Goal: Task Accomplishment & Management: Use online tool/utility

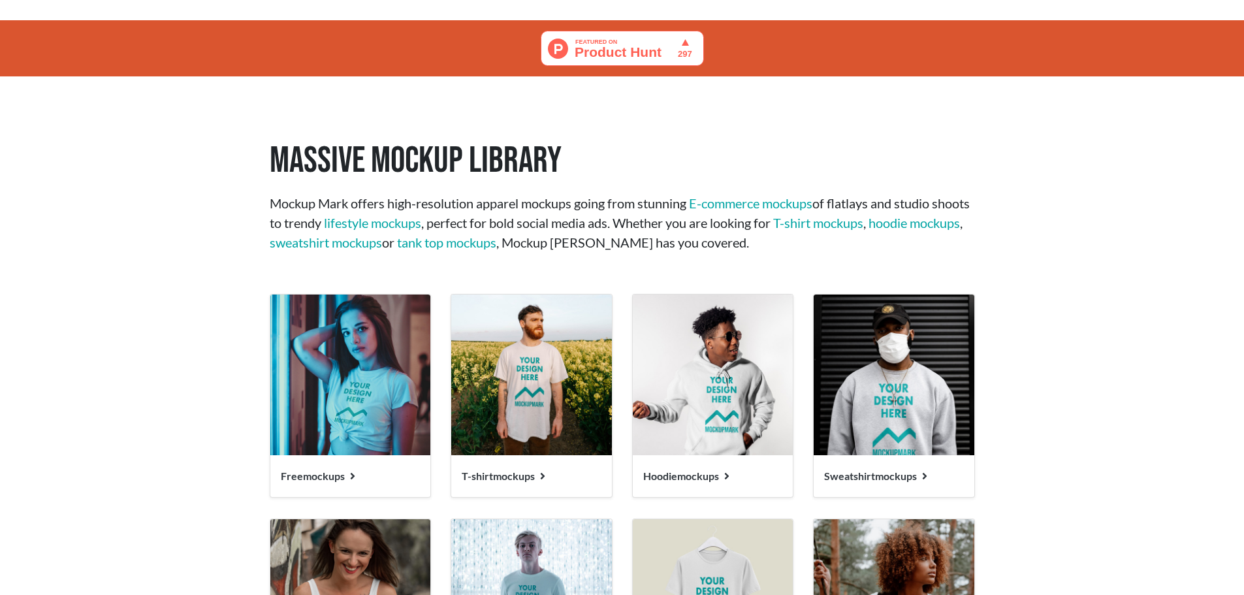
scroll to position [1372, 0]
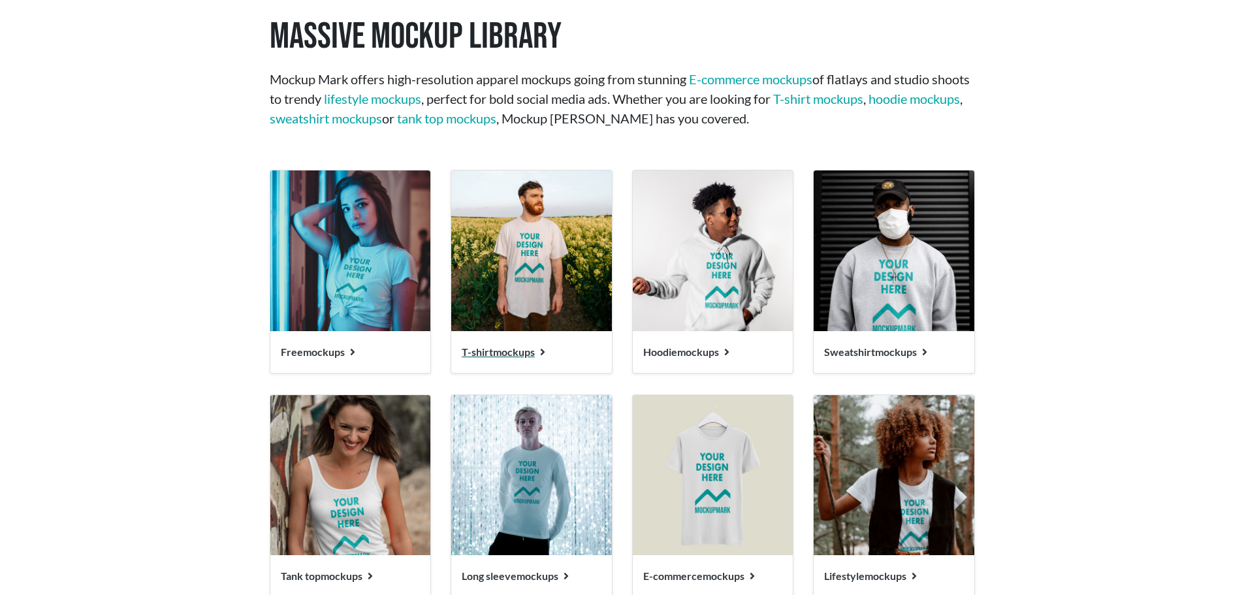
click at [515, 353] on span "T-shirt mockups" at bounding box center [498, 352] width 73 height 12
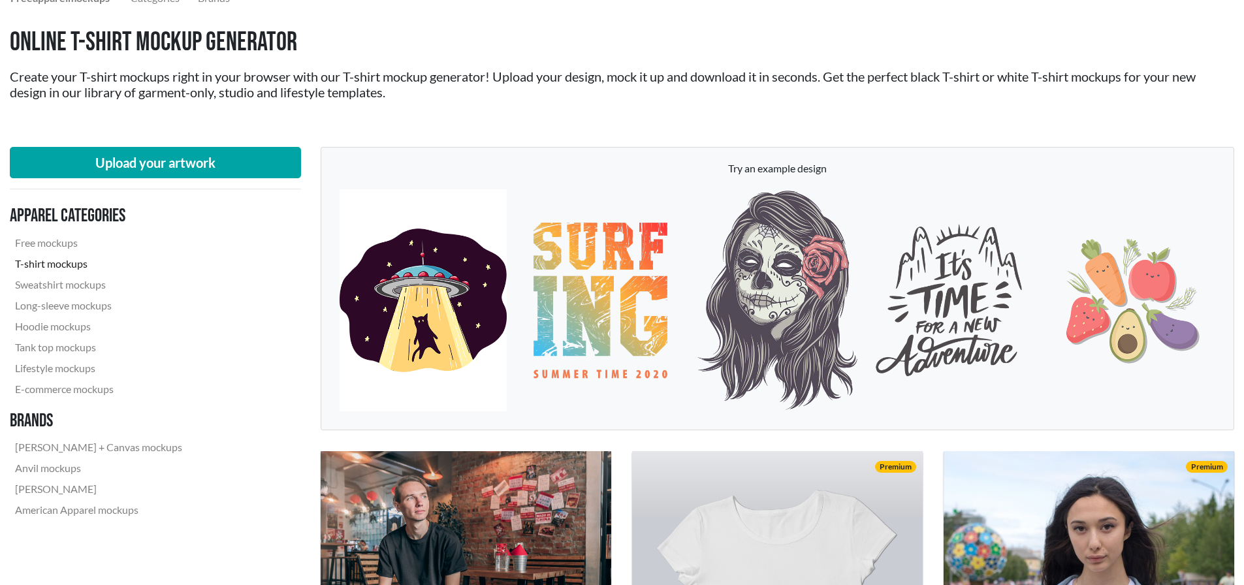
scroll to position [131, 0]
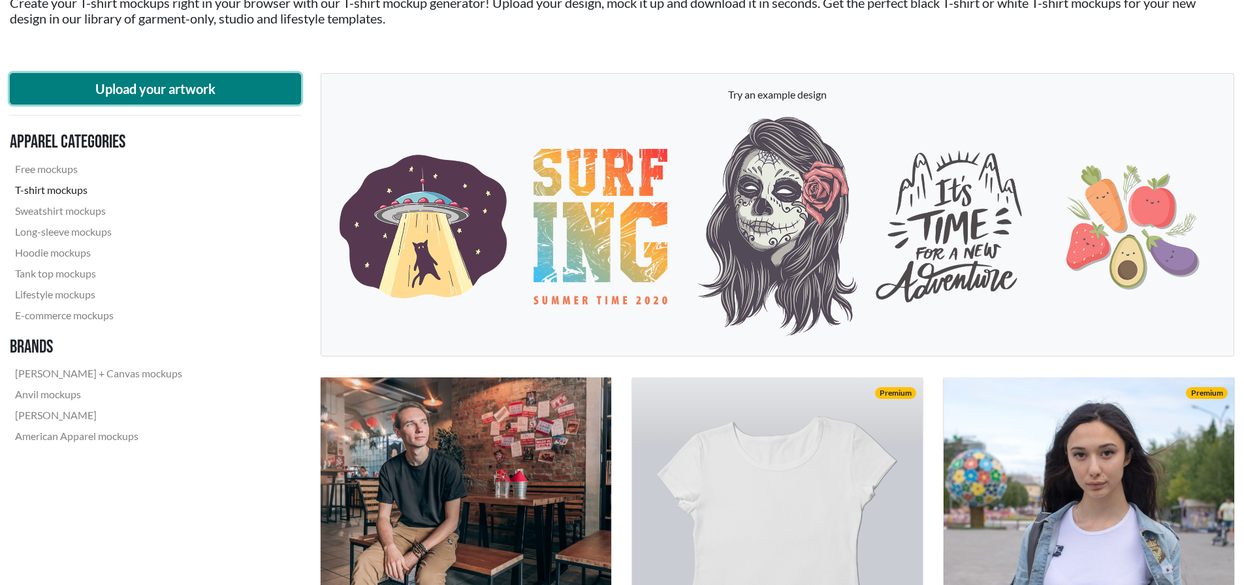
click at [159, 88] on button "Upload your artwork" at bounding box center [155, 88] width 291 height 31
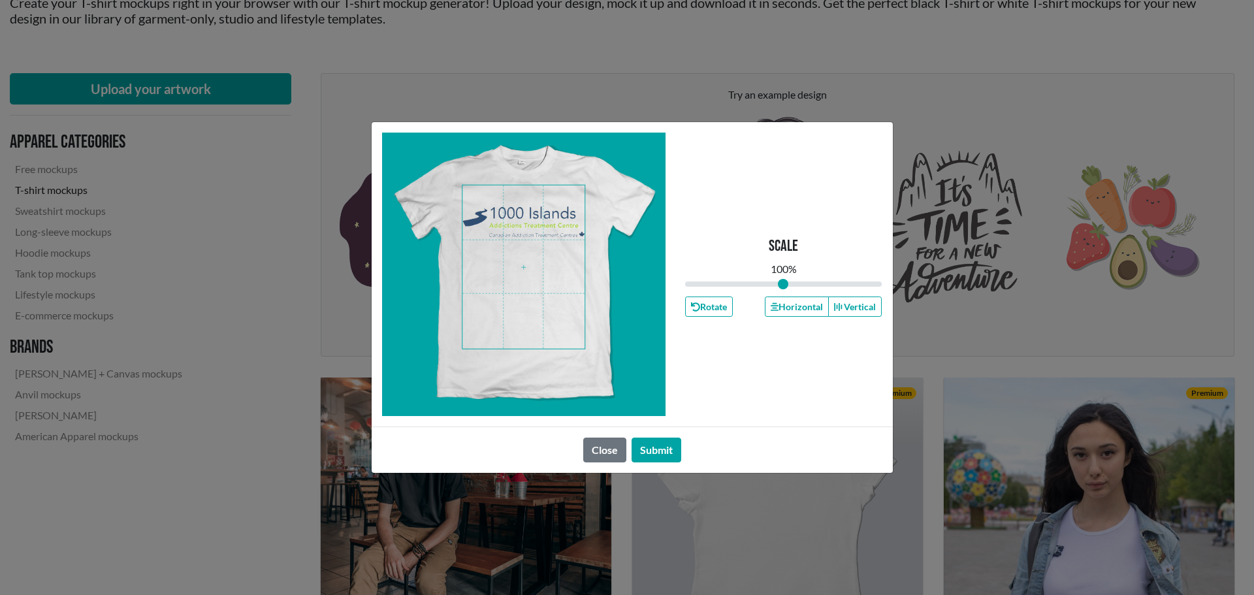
click at [530, 224] on span at bounding box center [524, 267] width 122 height 163
drag, startPoint x: 786, startPoint y: 285, endPoint x: 769, endPoint y: 291, distance: 18.0
click at [769, 291] on input "range" at bounding box center [783, 284] width 197 height 14
click at [524, 225] on span at bounding box center [524, 267] width 122 height 163
click at [651, 446] on button "Submit" at bounding box center [657, 450] width 50 height 25
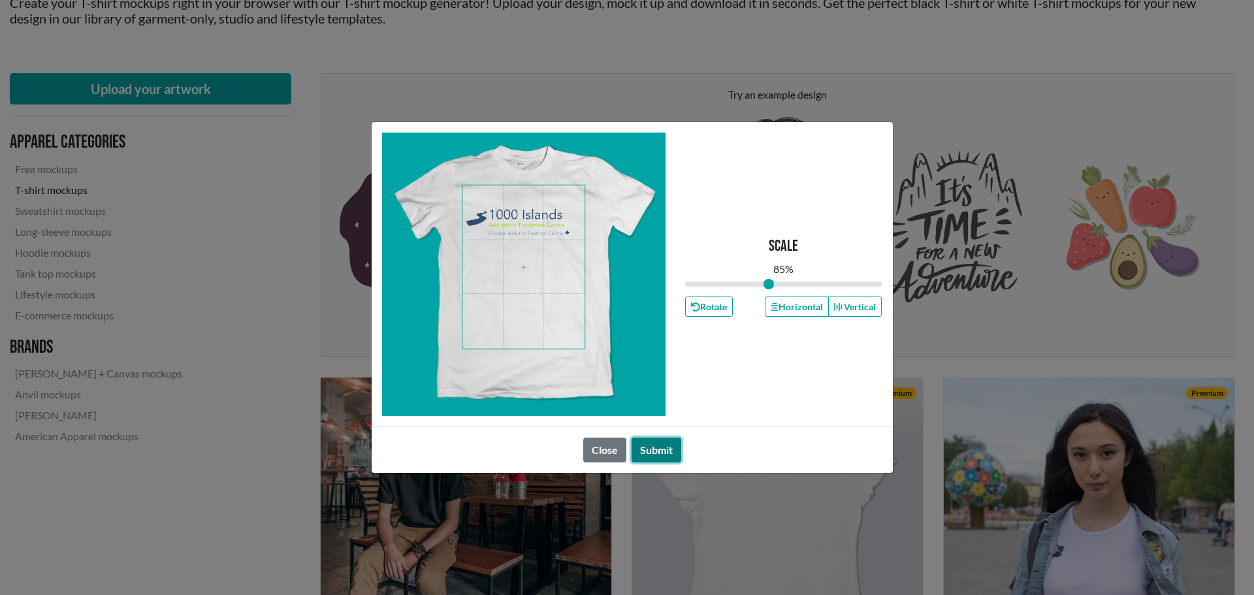
type input "0.85"
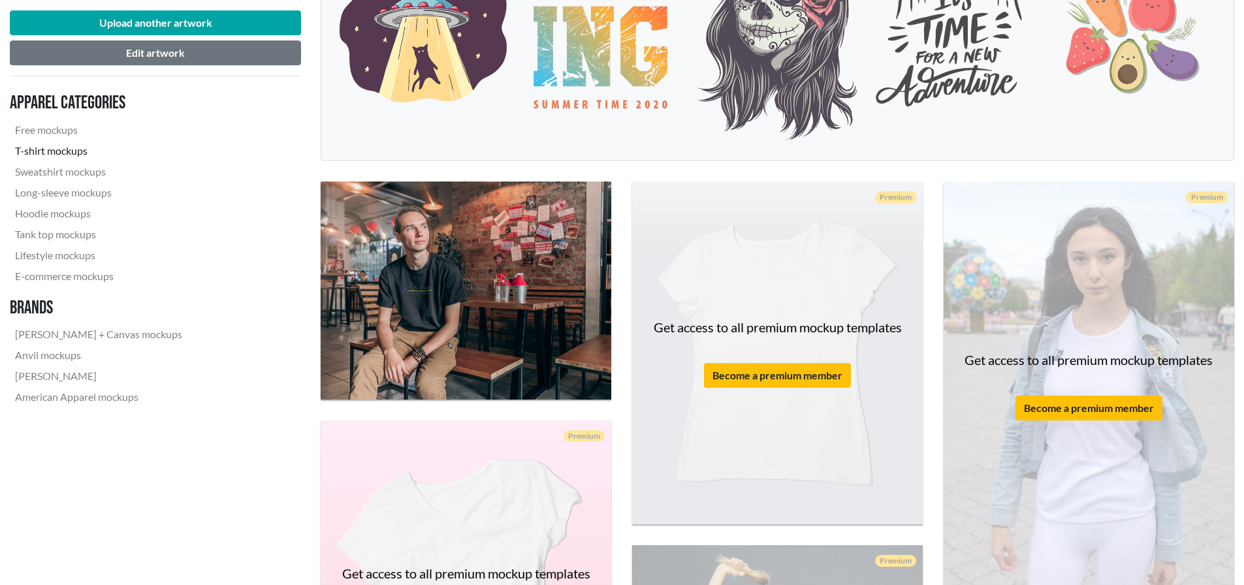
scroll to position [392, 0]
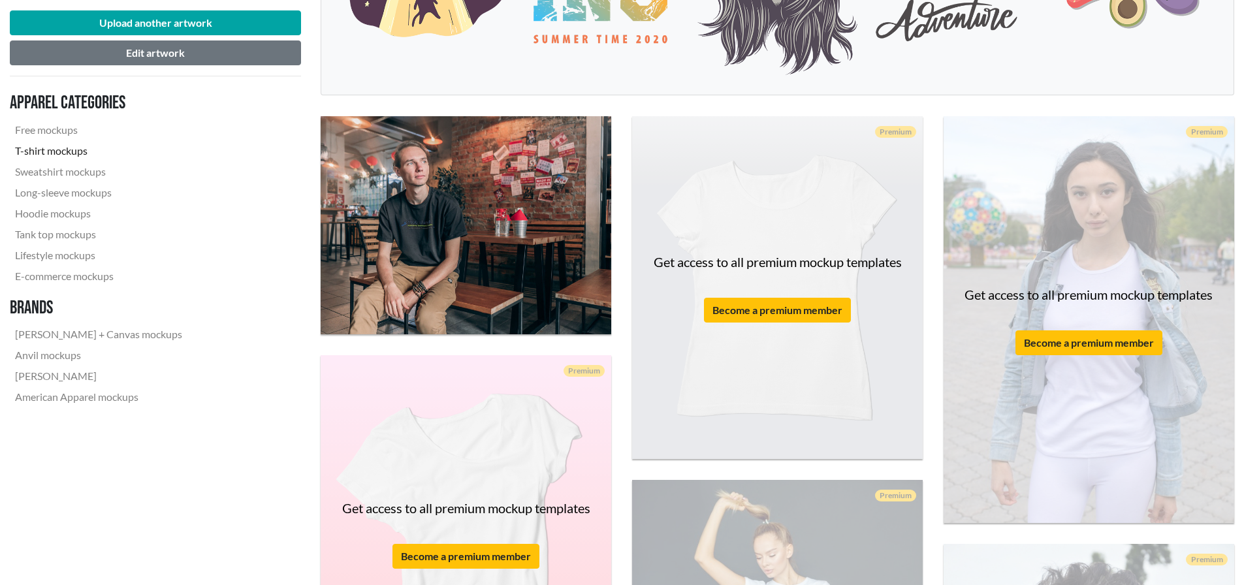
click at [491, 307] on div at bounding box center [466, 225] width 291 height 218
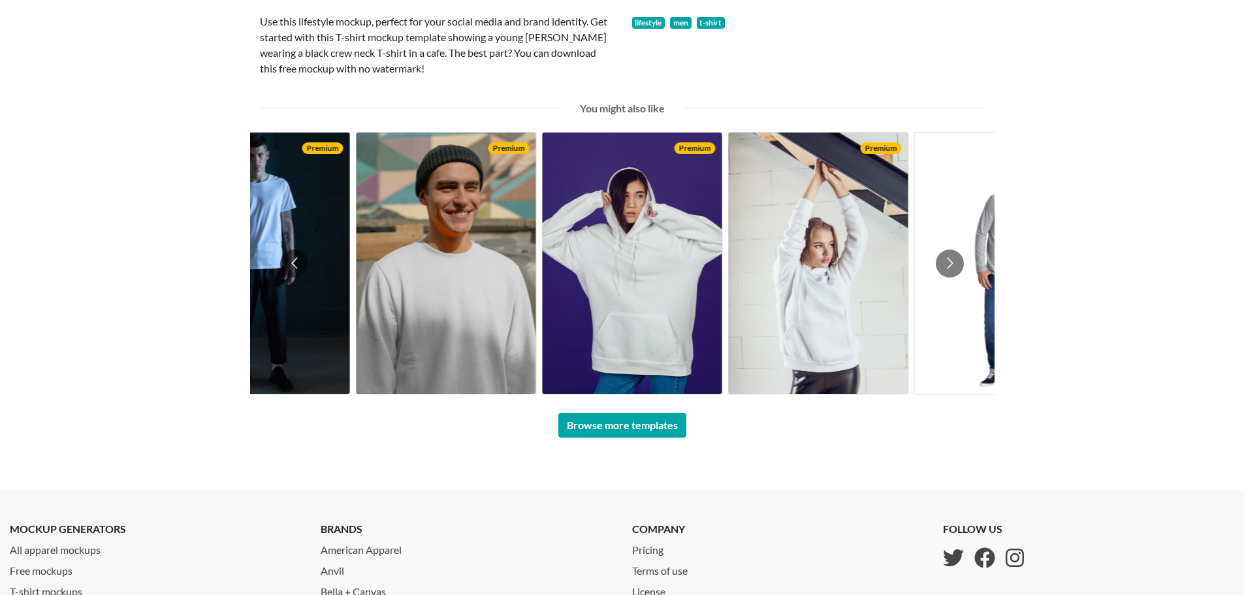
scroll to position [588, 0]
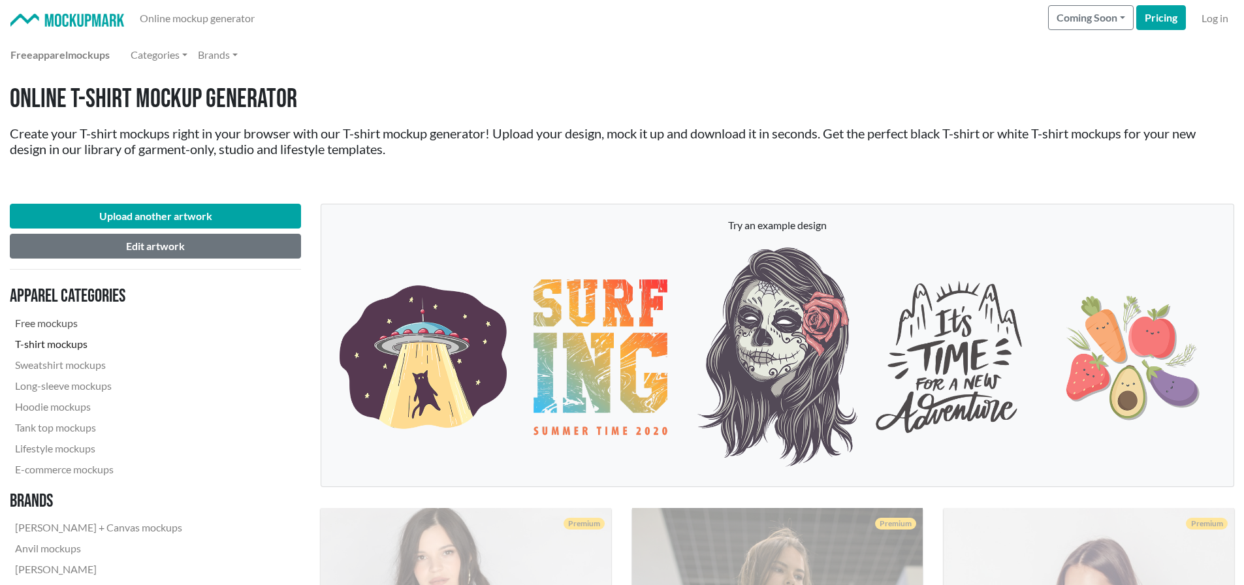
click at [58, 327] on link "Free mockups" at bounding box center [99, 323] width 178 height 21
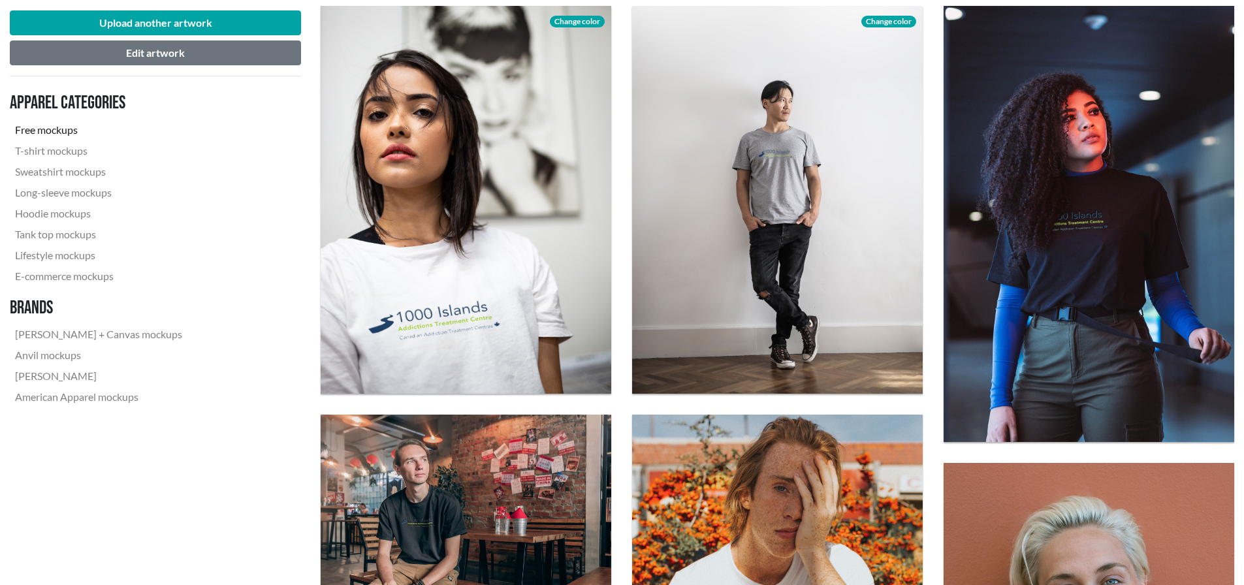
scroll to position [457, 0]
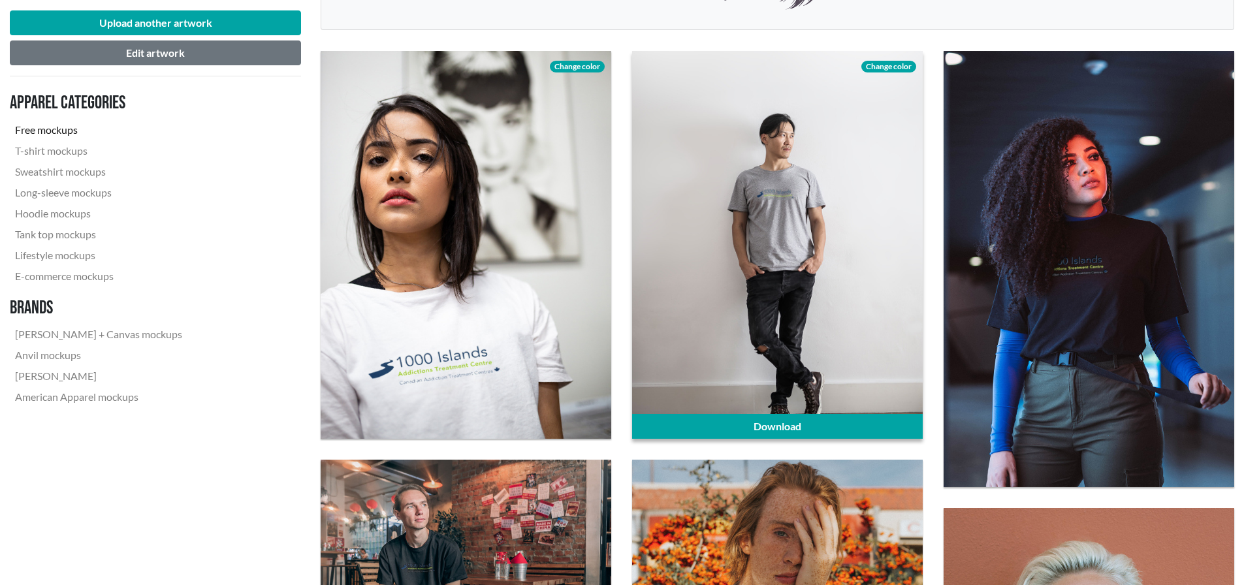
click at [774, 314] on div at bounding box center [777, 244] width 291 height 387
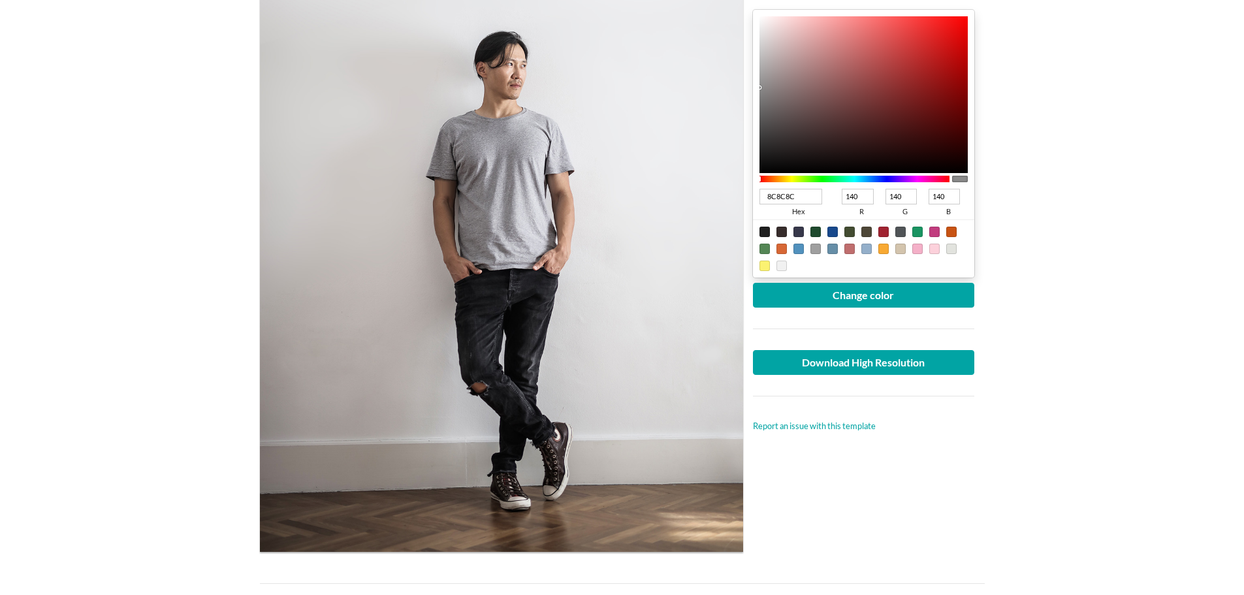
scroll to position [261, 0]
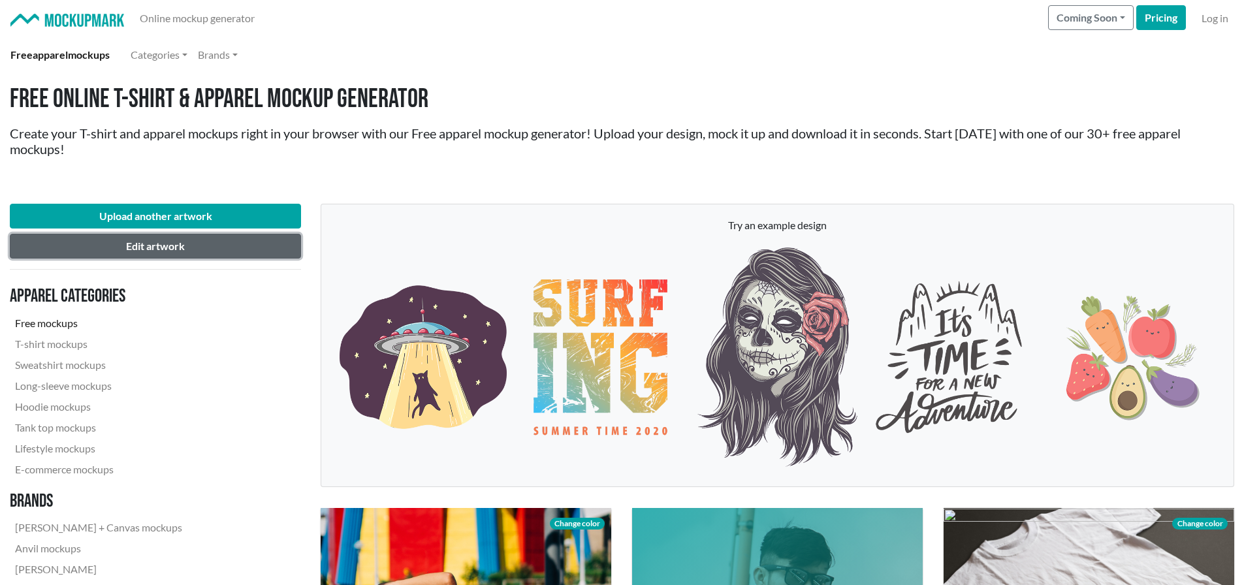
click at [173, 246] on button "Edit artwork" at bounding box center [155, 246] width 291 height 25
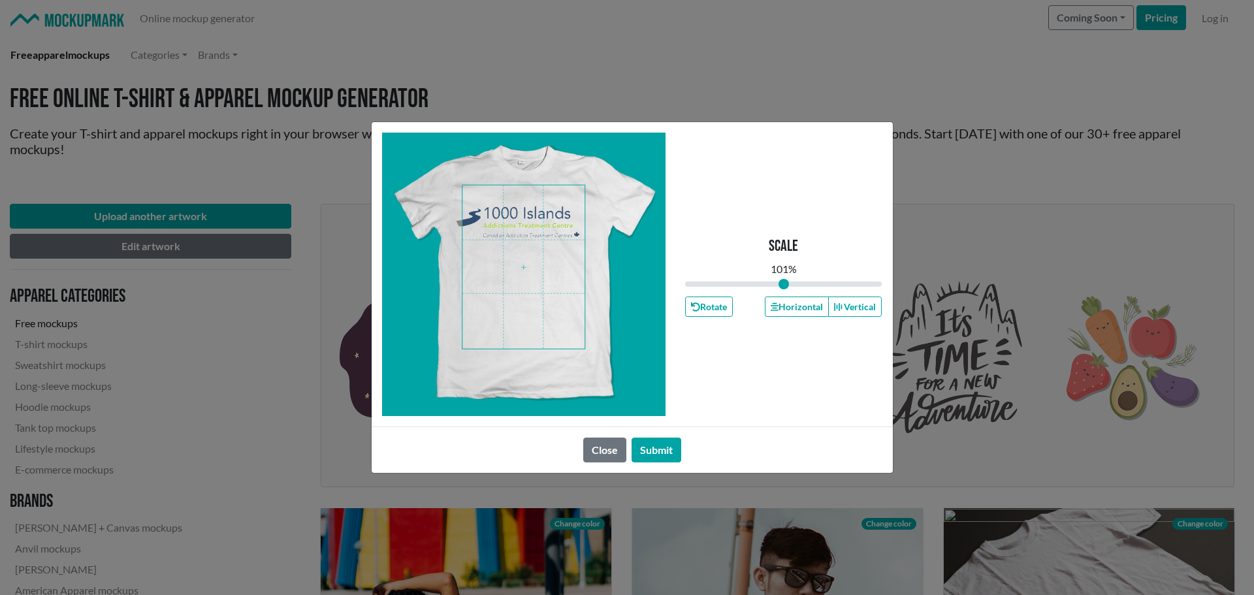
drag, startPoint x: 769, startPoint y: 284, endPoint x: 784, endPoint y: 284, distance: 15.0
type input "1.01"
click at [784, 284] on input "range" at bounding box center [783, 284] width 197 height 14
click at [520, 226] on span at bounding box center [524, 267] width 122 height 163
click at [523, 228] on span at bounding box center [524, 267] width 122 height 163
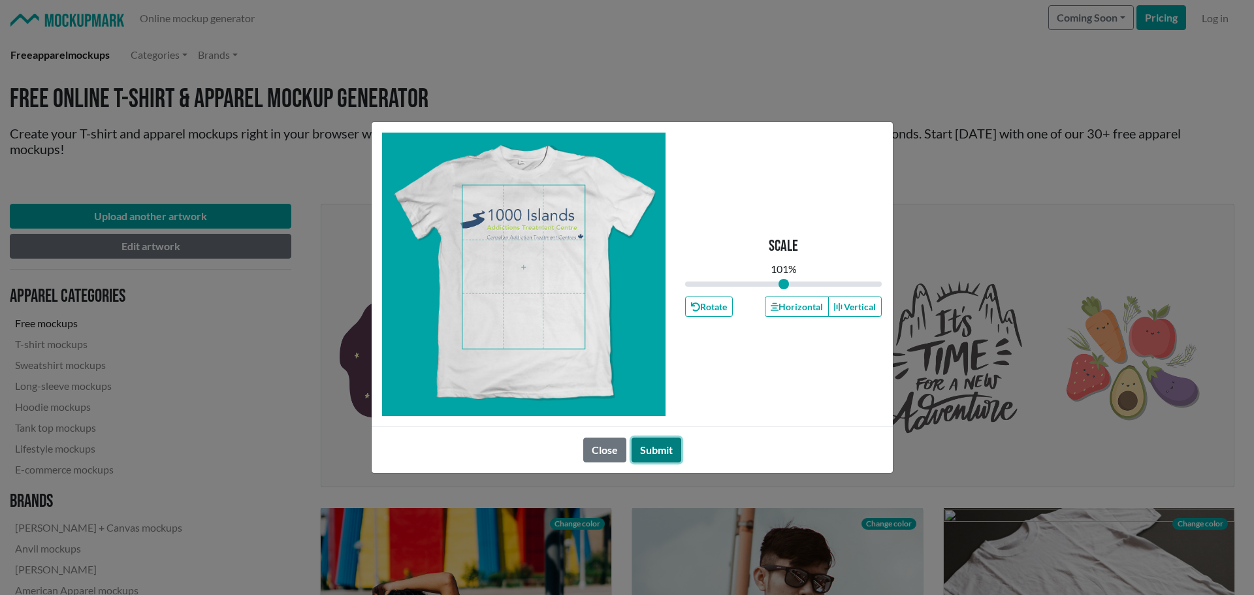
click at [667, 446] on button "Submit" at bounding box center [657, 450] width 50 height 25
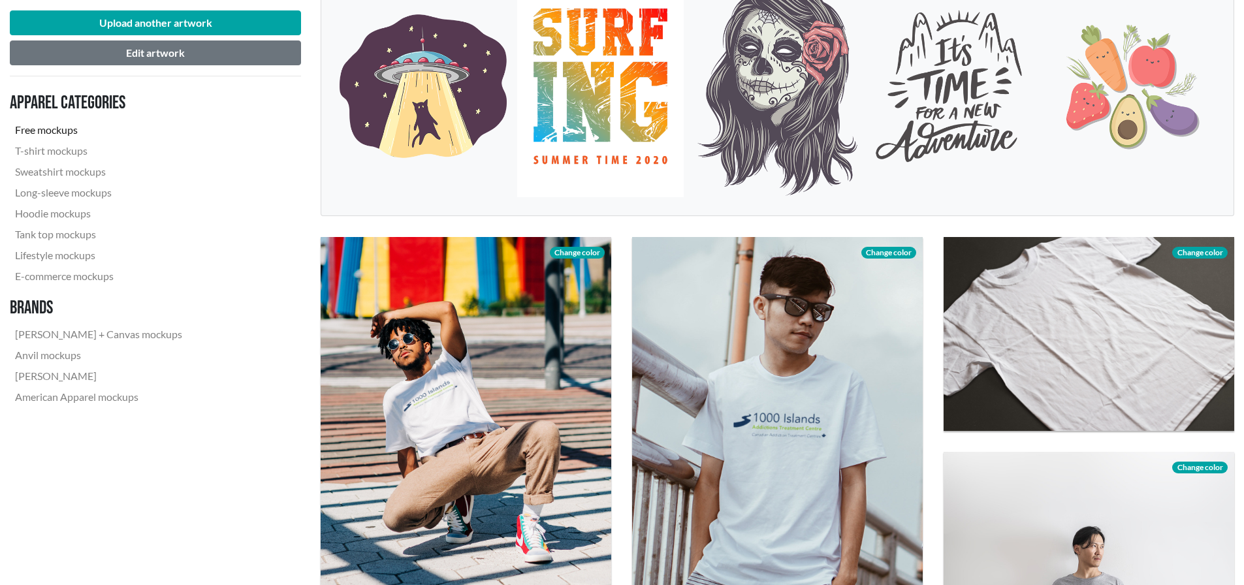
scroll to position [392, 0]
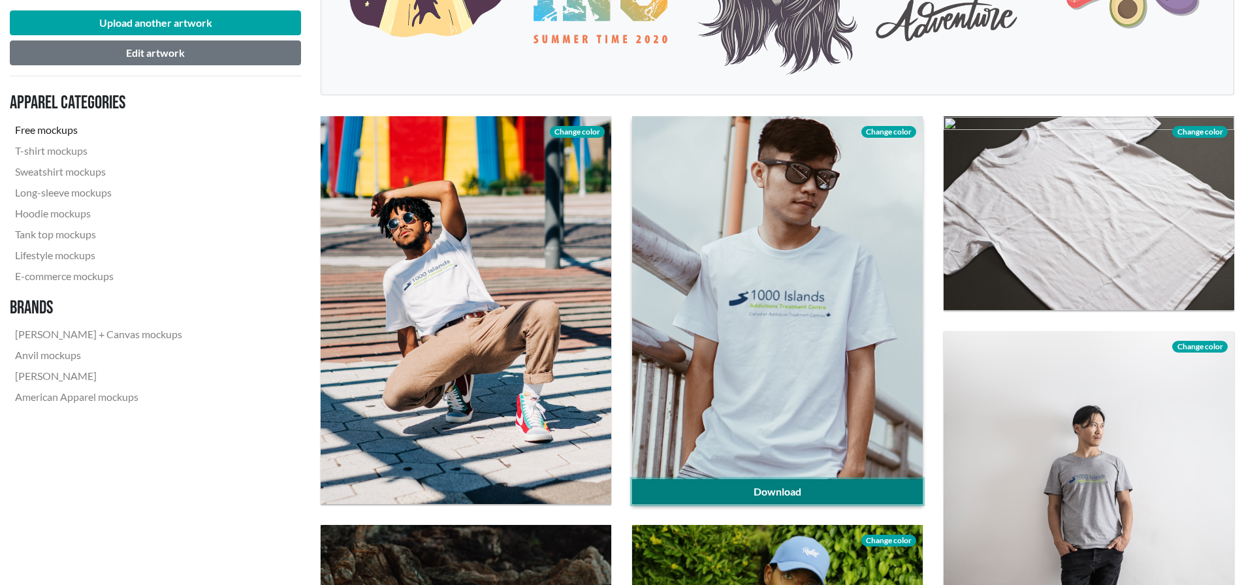
click at [770, 494] on link "Download" at bounding box center [777, 491] width 291 height 25
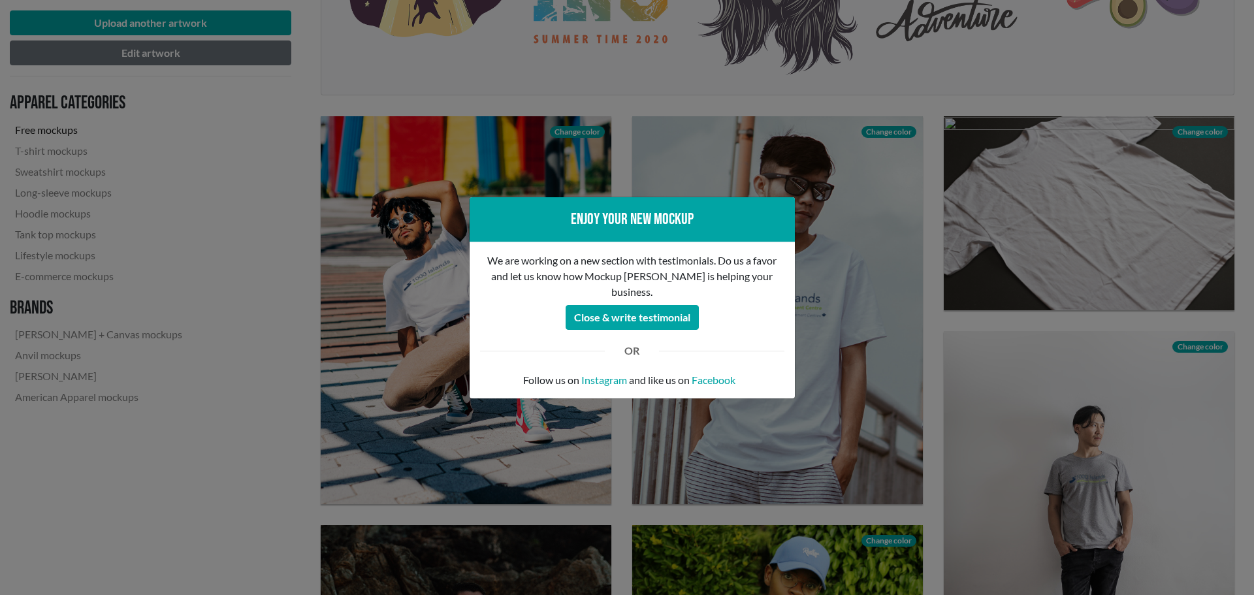
click at [234, 454] on div "Enjoy your new mockup We are working on a new section with testimonials. Do us …" at bounding box center [627, 297] width 1254 height 595
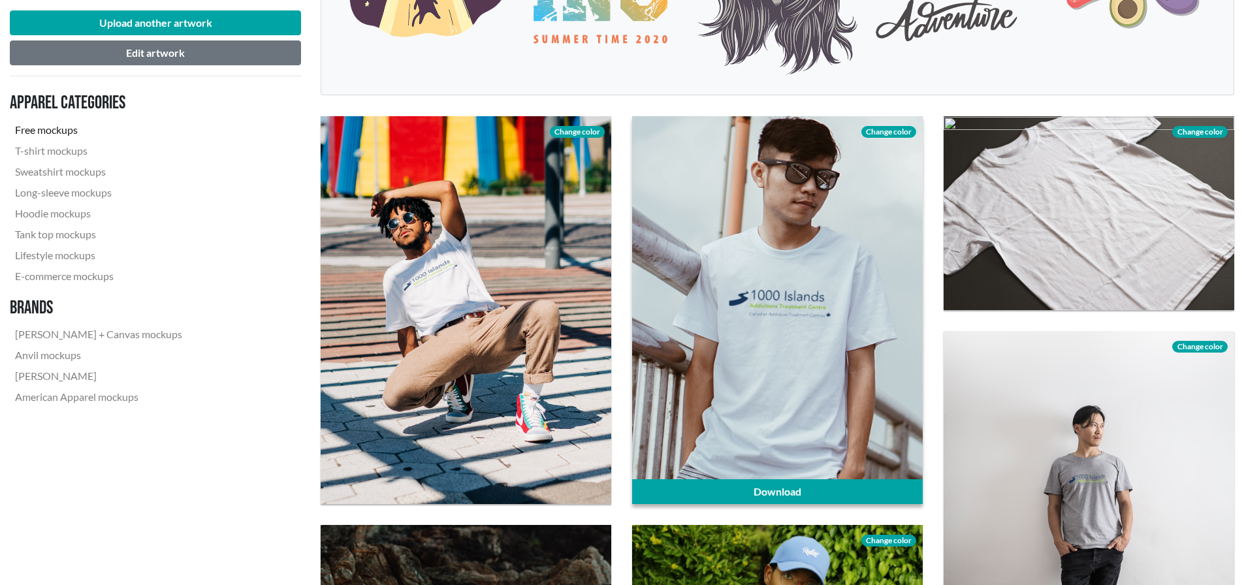
click at [785, 417] on div at bounding box center [777, 309] width 291 height 387
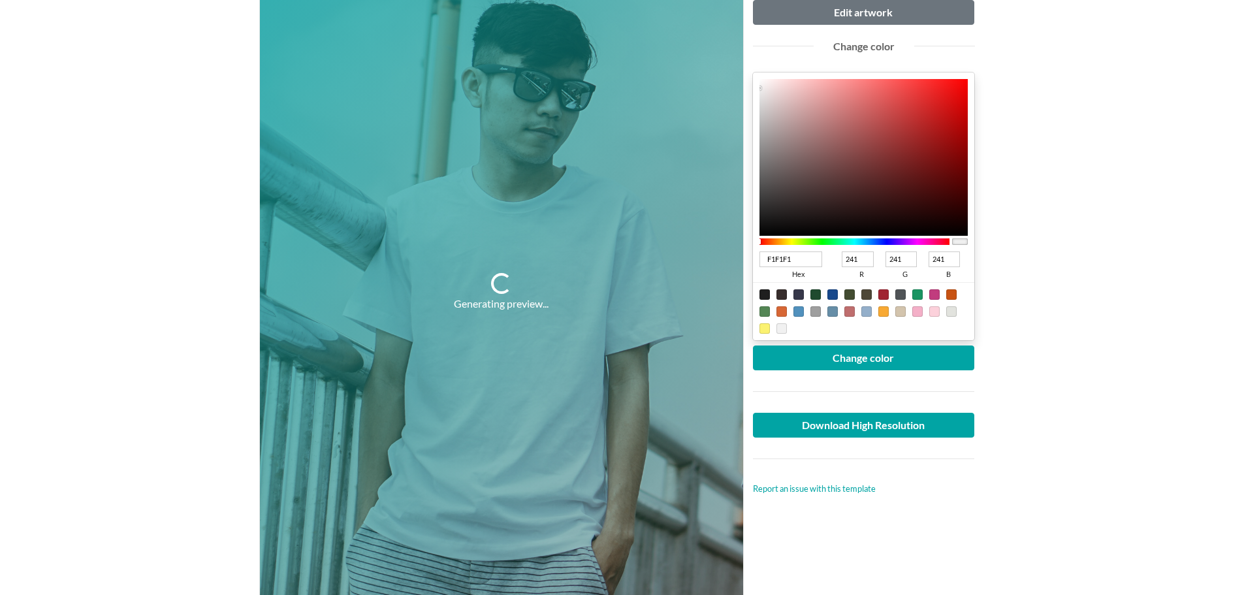
scroll to position [392, 0]
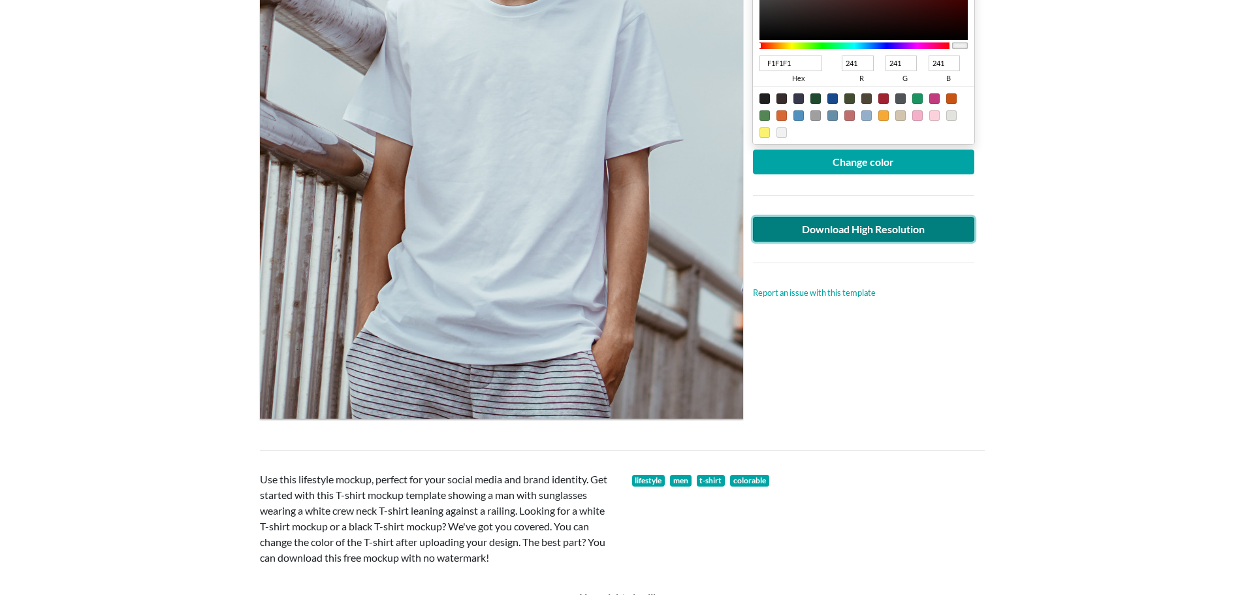
click at [875, 234] on link "Download High Resolution" at bounding box center [864, 229] width 222 height 25
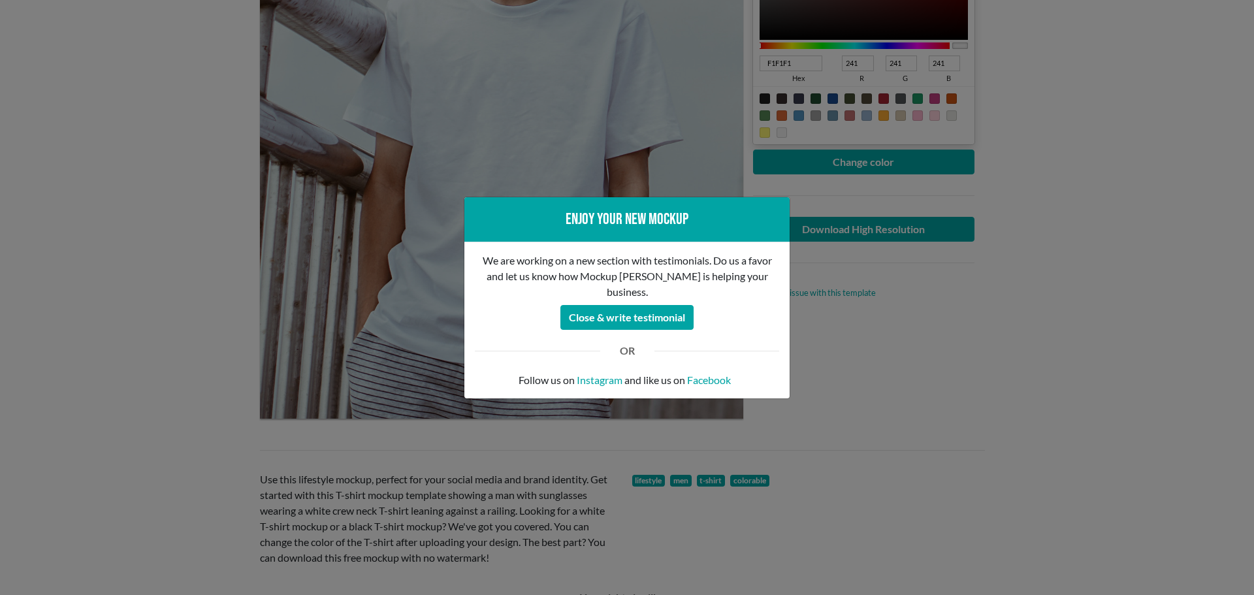
click at [149, 366] on div "Enjoy your new mockup We are working on a new section with testimonials. Do us …" at bounding box center [627, 297] width 1254 height 595
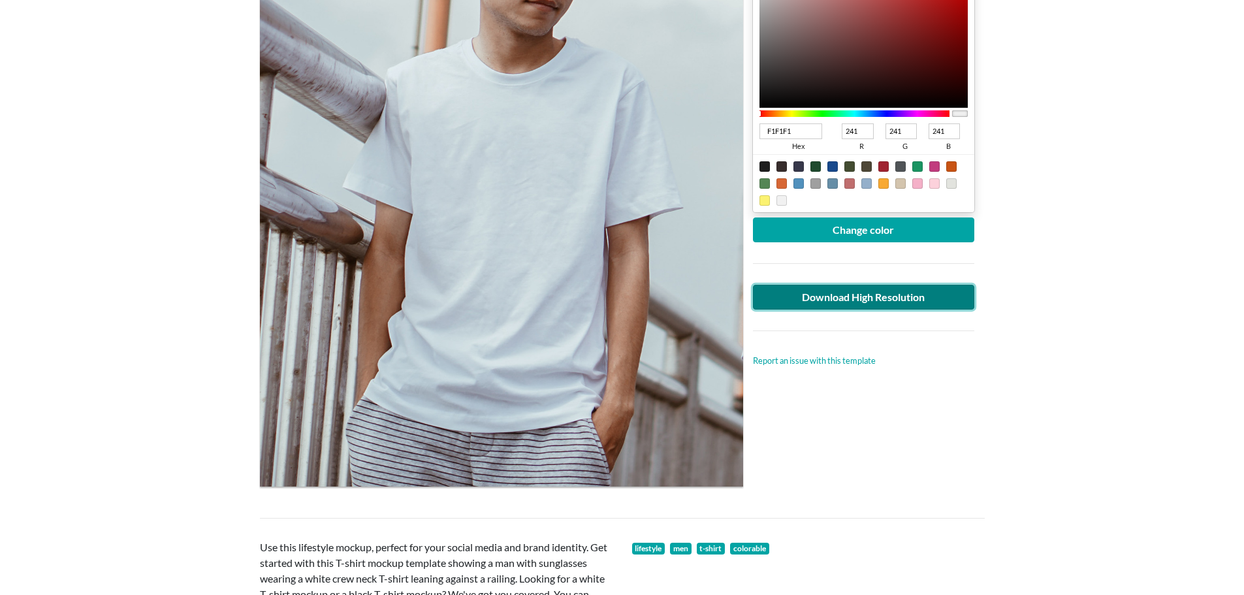
scroll to position [131, 0]
